Goal: Task Accomplishment & Management: Manage account settings

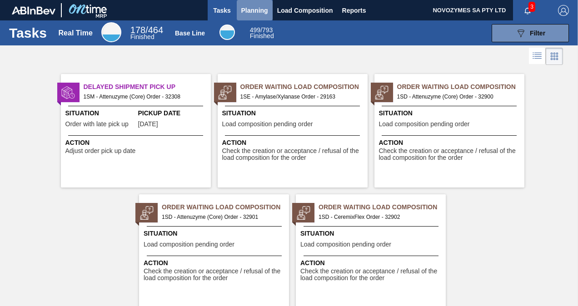
click at [258, 12] on span "Planning" at bounding box center [254, 10] width 27 height 11
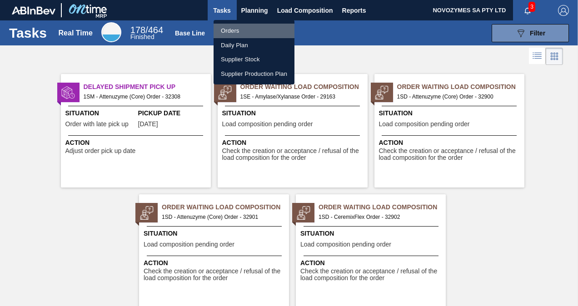
click at [230, 29] on li "Orders" at bounding box center [253, 31] width 81 height 15
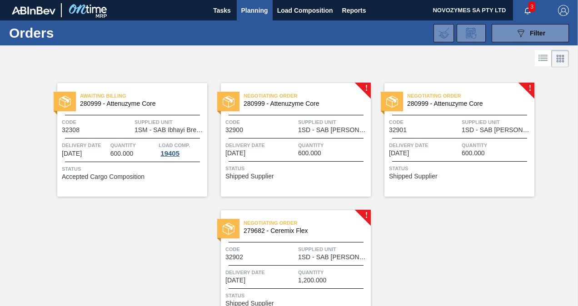
click at [318, 139] on div "Negotiating Order 280999 - Attenuzyme Core Code 32900 Supplied Unit 1SD - SAB R…" at bounding box center [296, 140] width 150 height 114
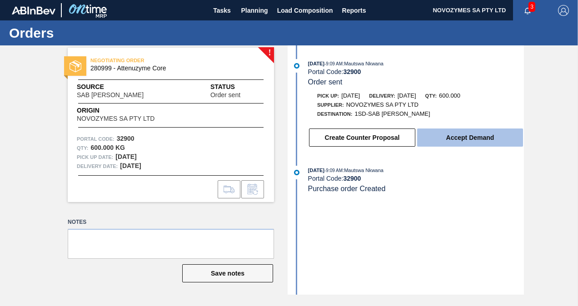
click at [459, 143] on button "Accept Demand" at bounding box center [470, 138] width 106 height 18
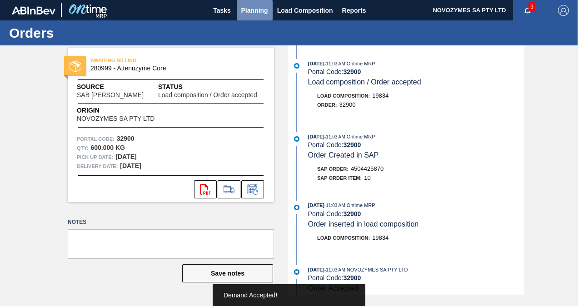
click at [248, 8] on span "Planning" at bounding box center [254, 10] width 27 height 11
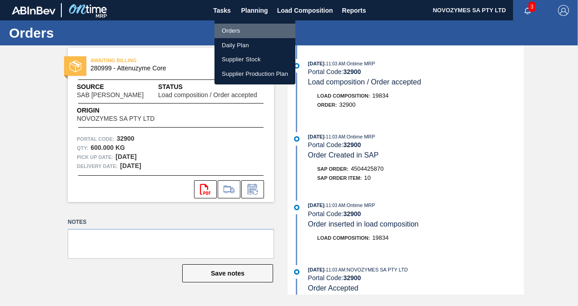
click at [243, 32] on li "Orders" at bounding box center [254, 31] width 81 height 15
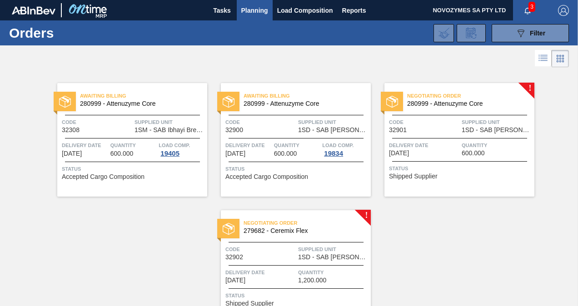
click at [468, 145] on span "Quantity" at bounding box center [496, 145] width 70 height 9
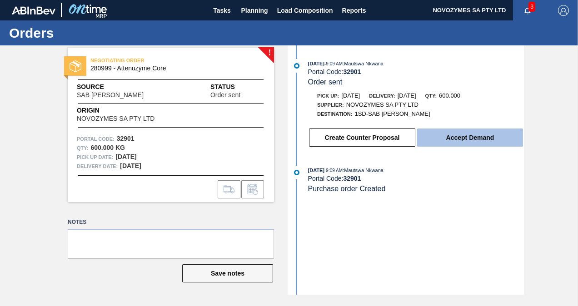
click at [452, 134] on button "Accept Demand" at bounding box center [470, 138] width 106 height 18
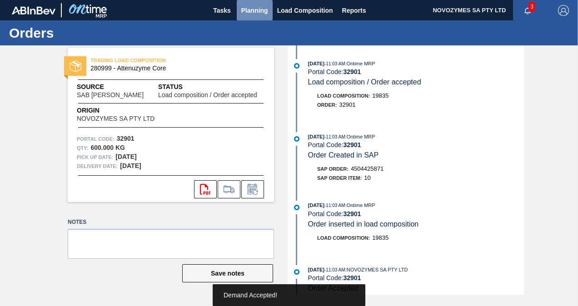
click at [249, 5] on span "Planning" at bounding box center [254, 10] width 27 height 11
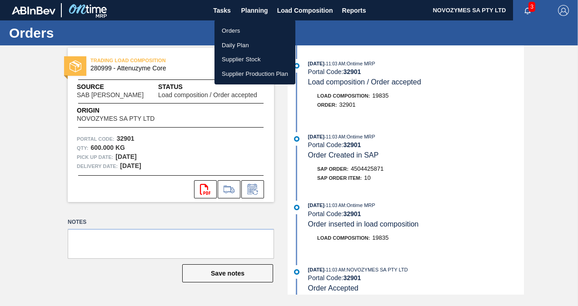
click at [232, 34] on li "Orders" at bounding box center [254, 31] width 81 height 15
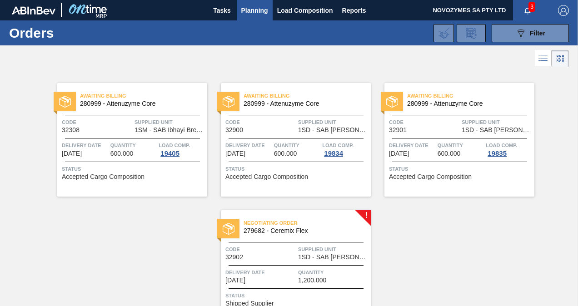
click at [295, 247] on span "Code" at bounding box center [260, 249] width 70 height 9
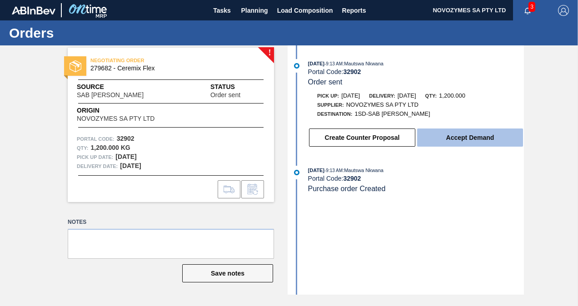
click at [467, 137] on button "Accept Demand" at bounding box center [470, 138] width 106 height 18
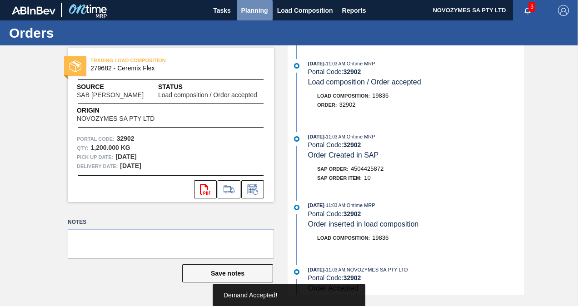
click at [261, 5] on span "Planning" at bounding box center [254, 10] width 27 height 11
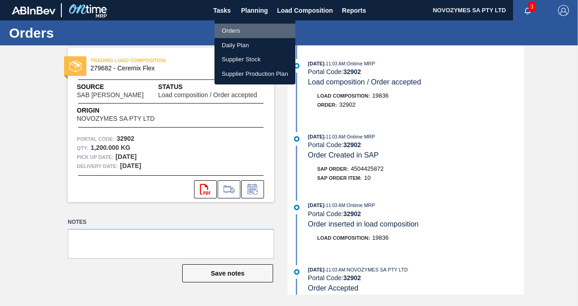
click at [239, 29] on li "Orders" at bounding box center [254, 31] width 81 height 15
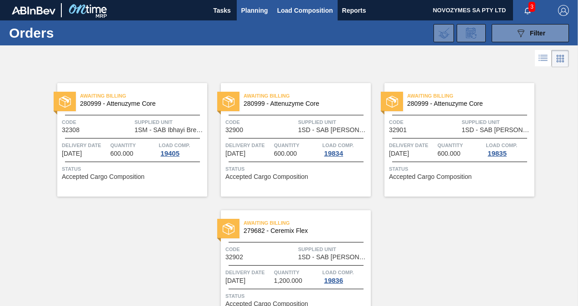
click at [289, 8] on span "Load Composition" at bounding box center [305, 10] width 56 height 11
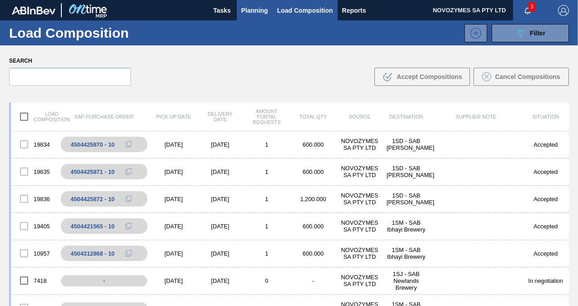
click at [252, 8] on span "Planning" at bounding box center [254, 10] width 27 height 11
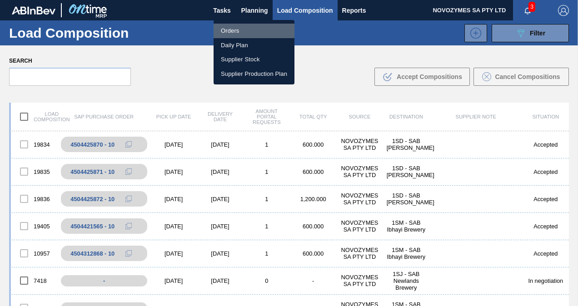
click at [235, 30] on li "Orders" at bounding box center [253, 31] width 81 height 15
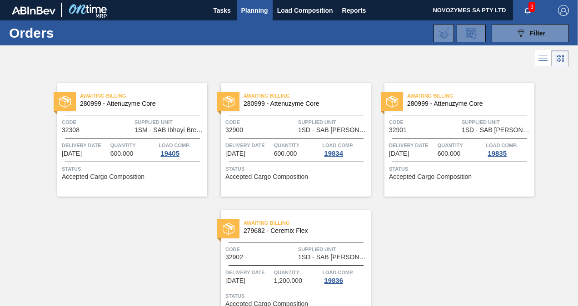
click at [293, 134] on div "Awaiting Billing 280999 - Attenuzyme Core Code 32900 Supplied Unit 1SD - SAB Ro…" at bounding box center [296, 140] width 150 height 114
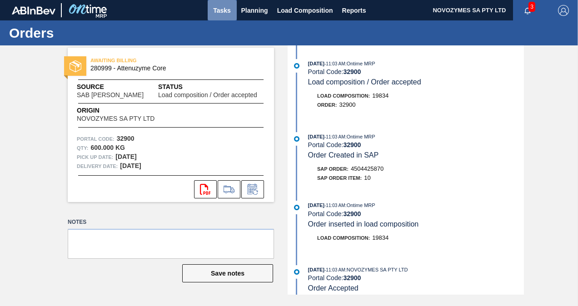
click at [225, 10] on span "Tasks" at bounding box center [222, 10] width 20 height 11
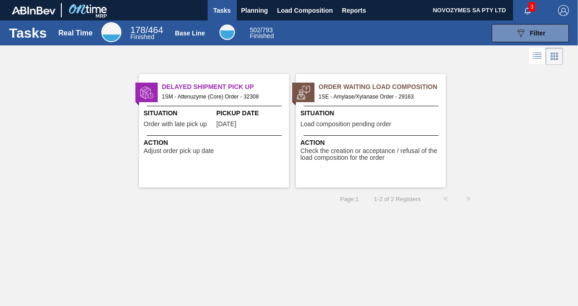
click at [342, 109] on span "Situation" at bounding box center [371, 114] width 143 height 10
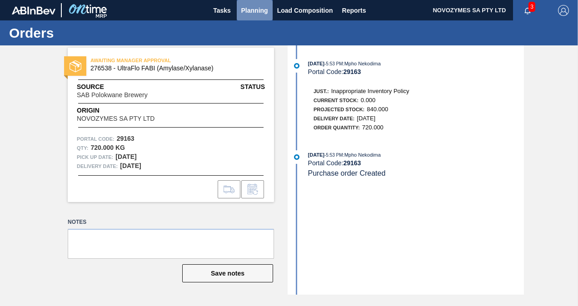
click at [250, 10] on span "Planning" at bounding box center [254, 10] width 27 height 11
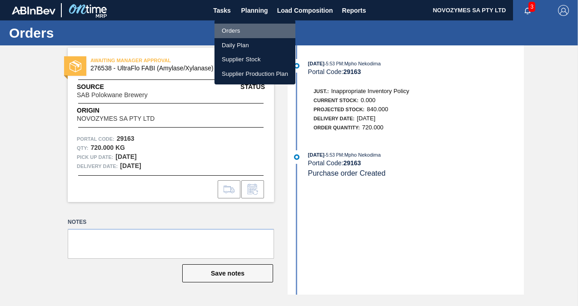
click at [237, 29] on li "Orders" at bounding box center [254, 31] width 81 height 15
